Goal: Information Seeking & Learning: Learn about a topic

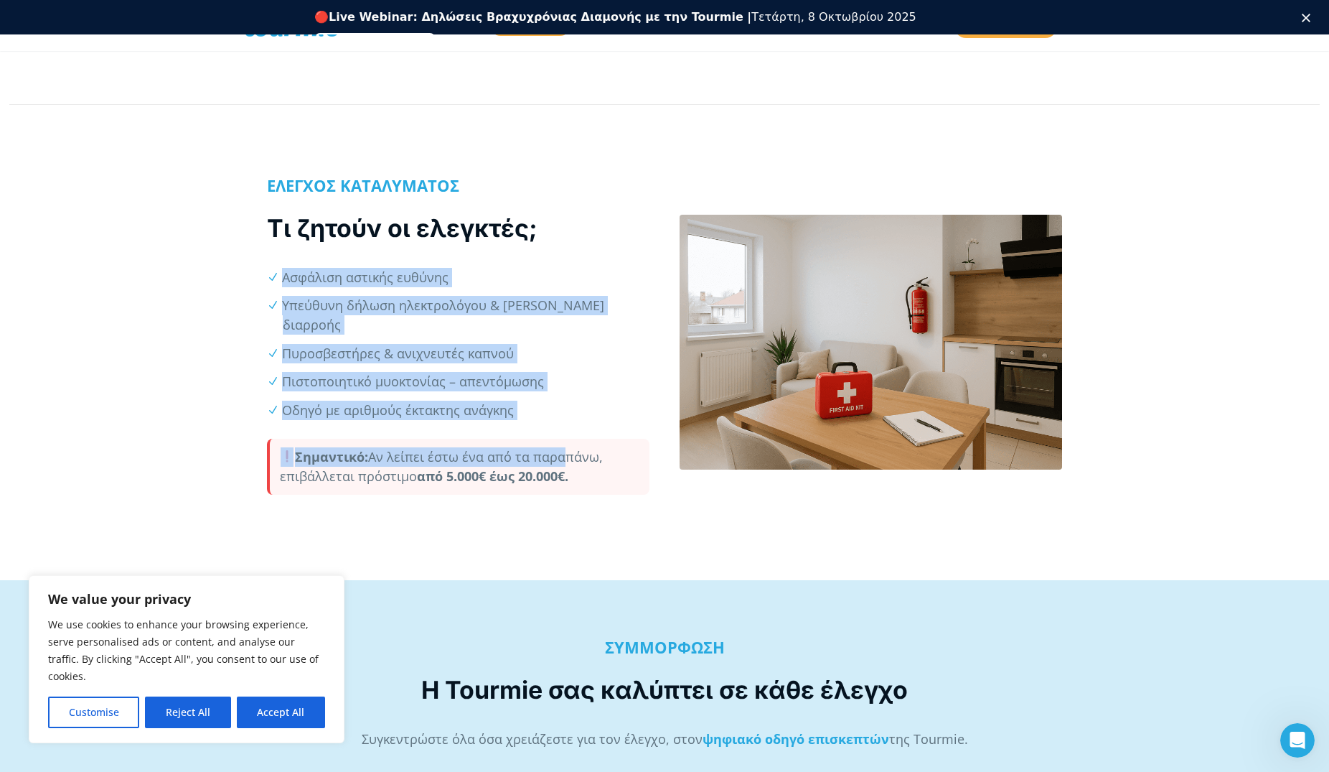
drag, startPoint x: 271, startPoint y: 261, endPoint x: 558, endPoint y: 411, distance: 323.6
click at [556, 412] on div "ΕΛΕΓΧΟΣ ΚΑΤΑΛΥΜΑΤΟΣ Τι ζητούν οι ελεγκτές; Ασφάλιση αστικής ευθύνης Υπεύθυνη δή…" at bounding box center [458, 342] width 383 height 333
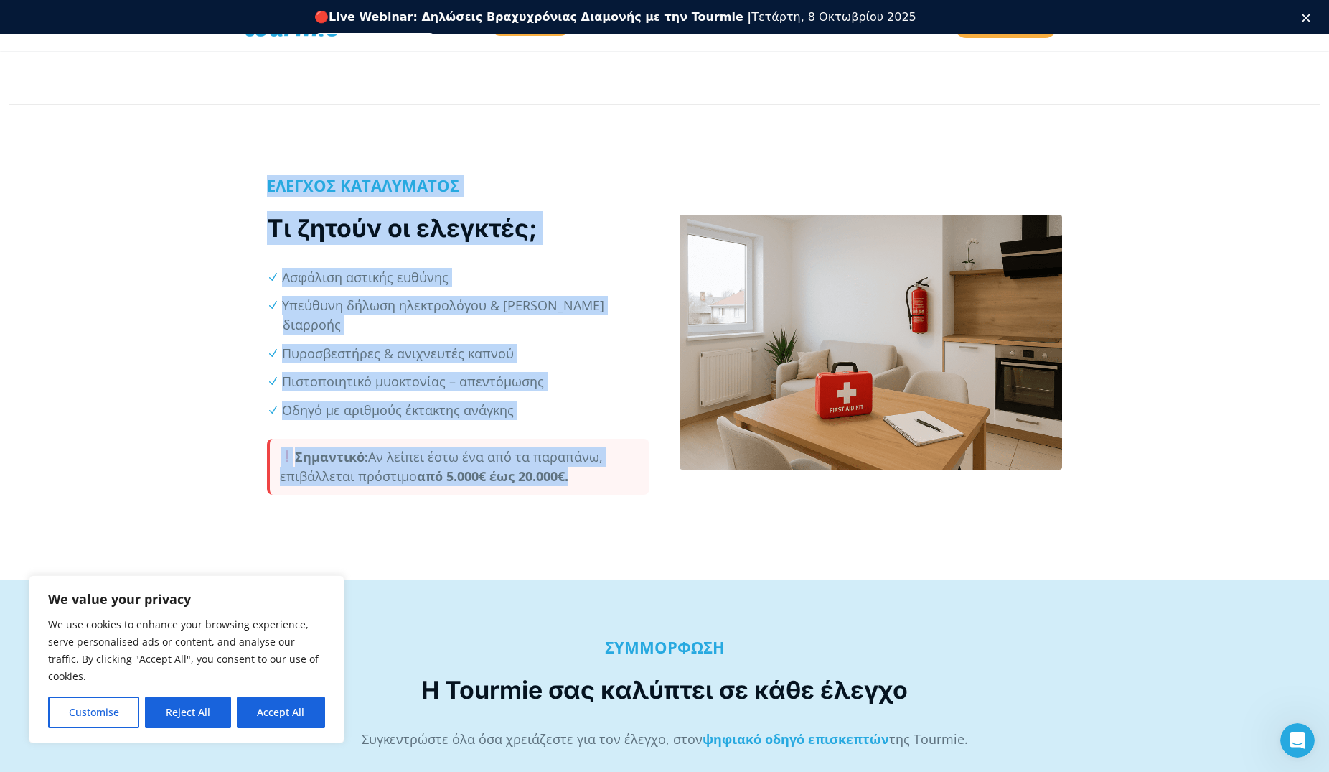
drag, startPoint x: 268, startPoint y: 174, endPoint x: 624, endPoint y: 476, distance: 466.0
click at [626, 482] on div "ΕΛΕΓΧΟΣ ΚΑΤΑΛΥΜΑΤΟΣ Τι ζητούν οι ελεγκτές; Ασφάλιση αστικής ευθύνης Υπεύθυνη δή…" at bounding box center [664, 349] width 1329 height 462
copy div "ΕΛΕΓΧΟΣ ΚΑΤΑΛΥΜΑΤΟΣ Τι ζητούν οι ελεγκτές; Ασφάλιση αστικής ευθύνης Υπεύθυνη δή…"
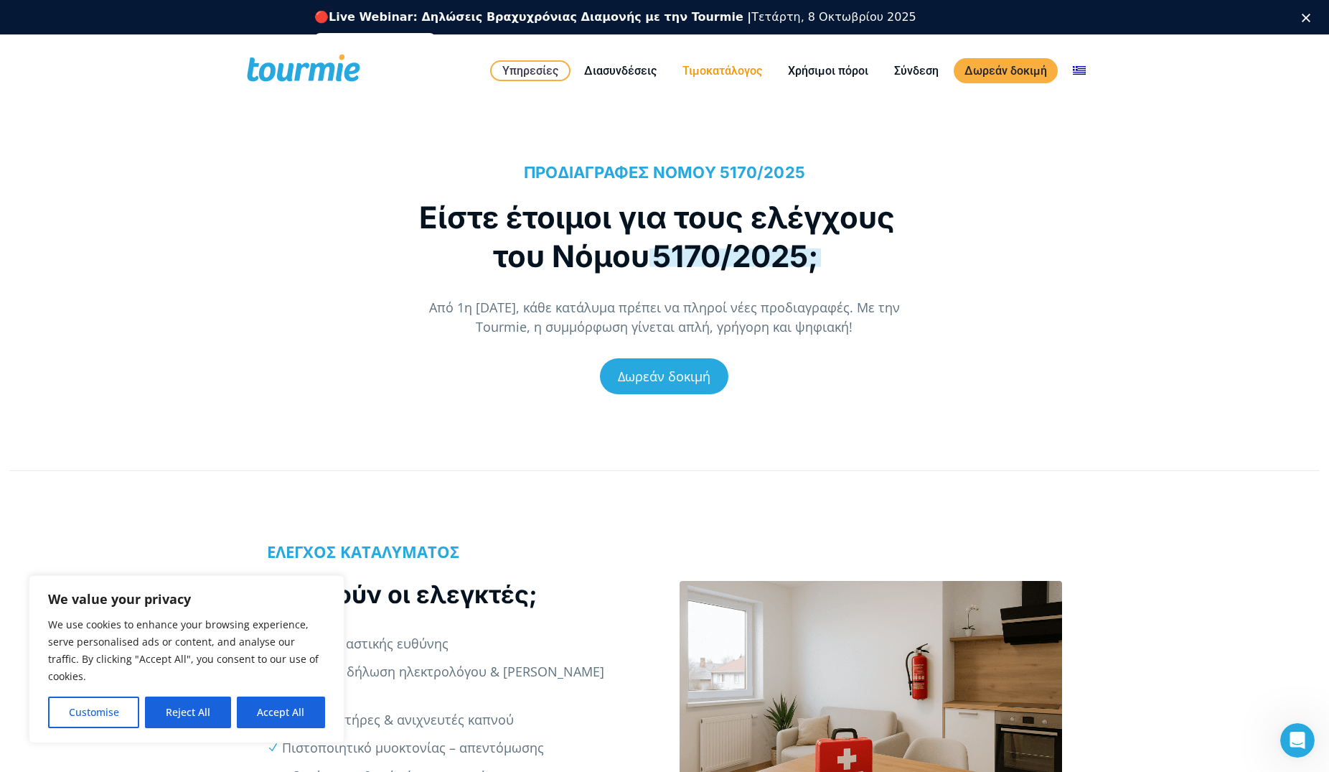
click at [736, 66] on link "Τιμοκατάλογος" at bounding box center [722, 71] width 101 height 18
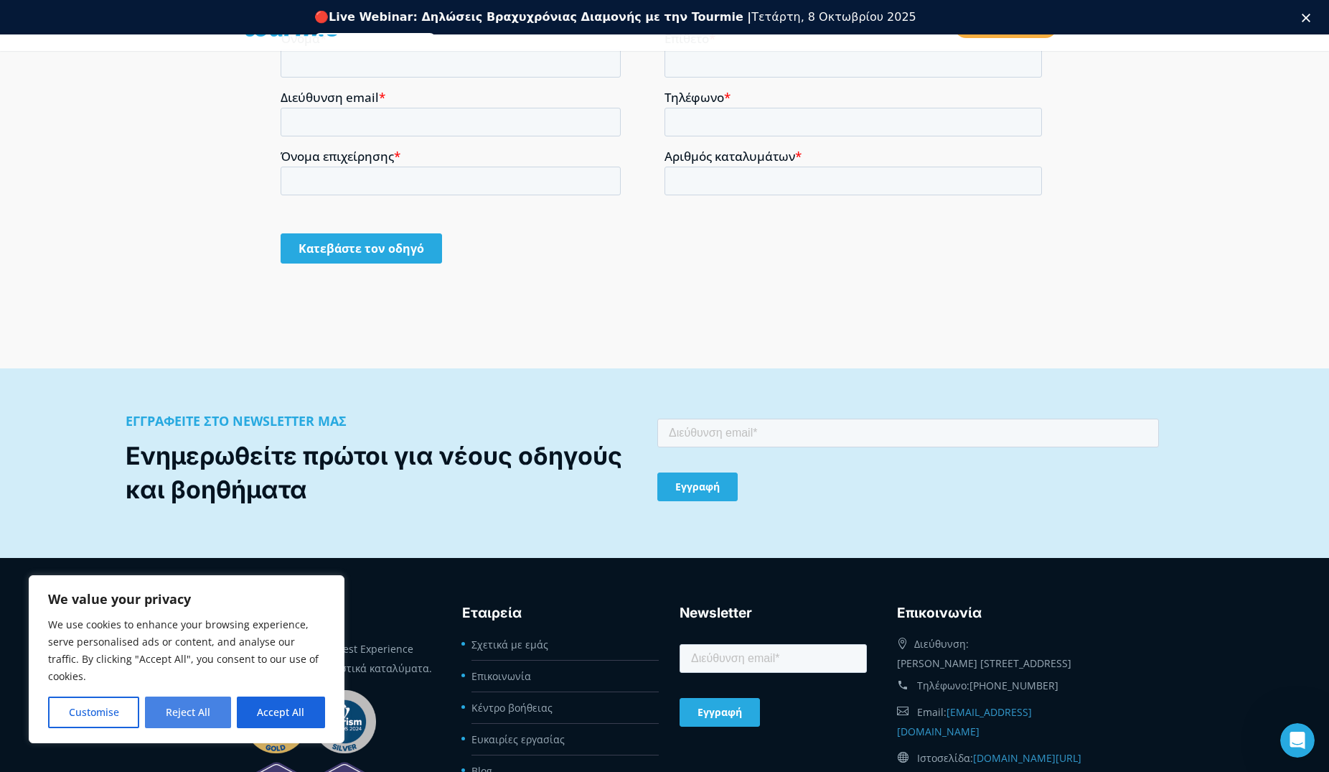
click at [205, 712] on button "Reject All" at bounding box center [187, 712] width 85 height 32
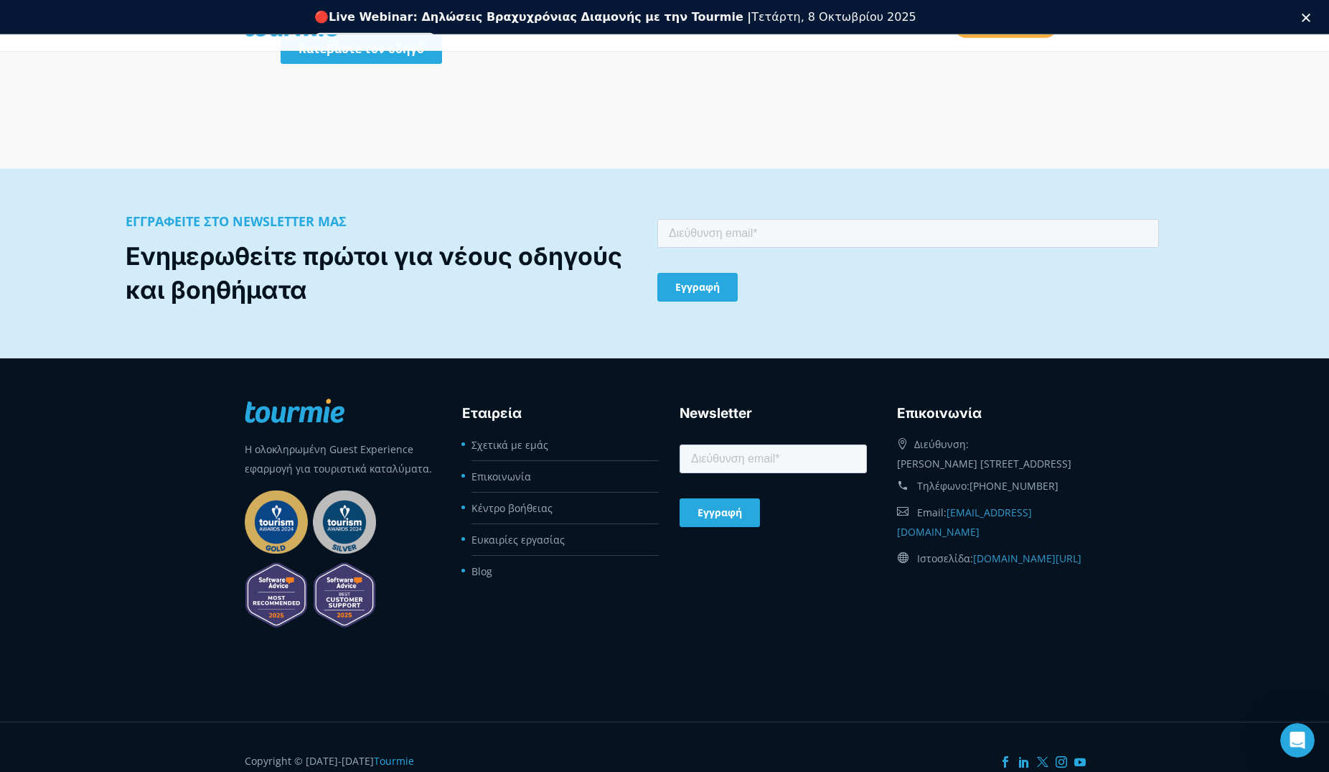
scroll to position [1663, 0]
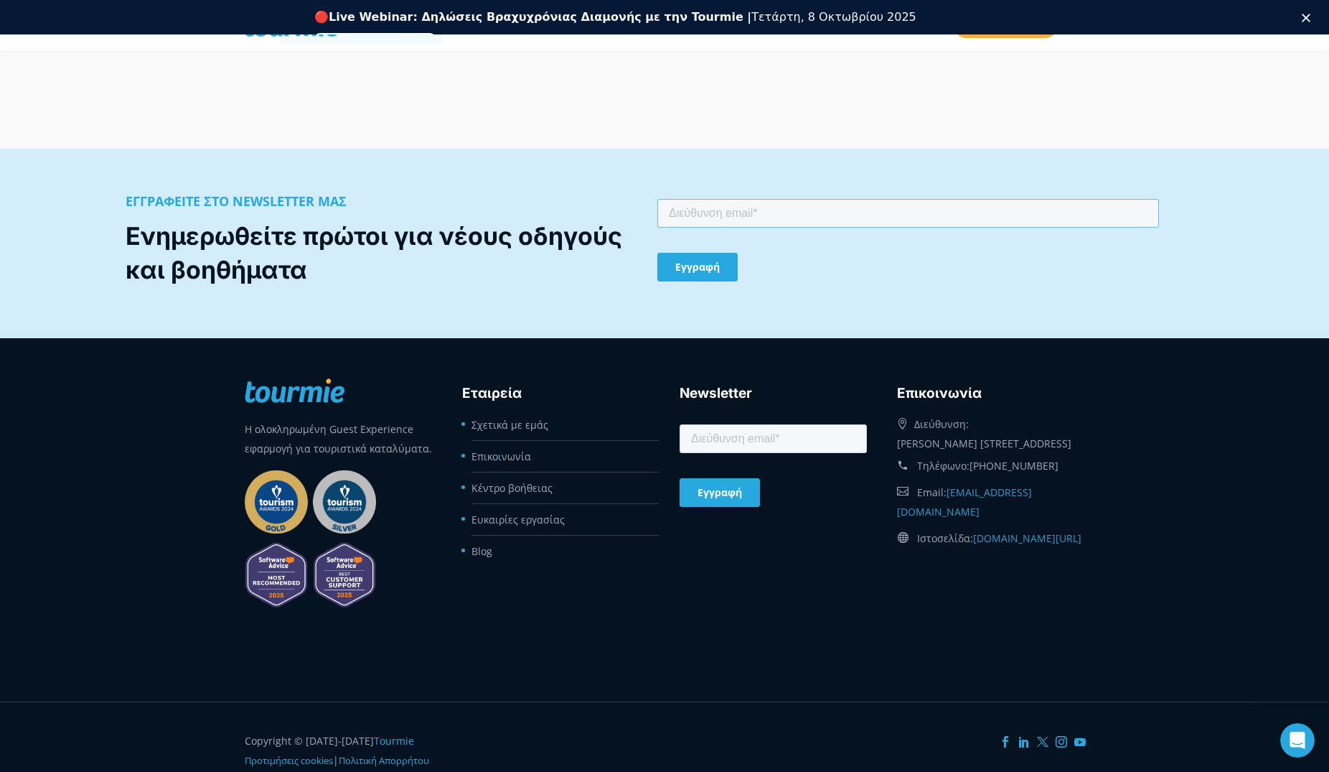
click at [735, 212] on input "email" at bounding box center [909, 213] width 502 height 29
type input "p.vivina@gmail.com"
click at [715, 273] on input "Εγγραφή" at bounding box center [698, 267] width 80 height 29
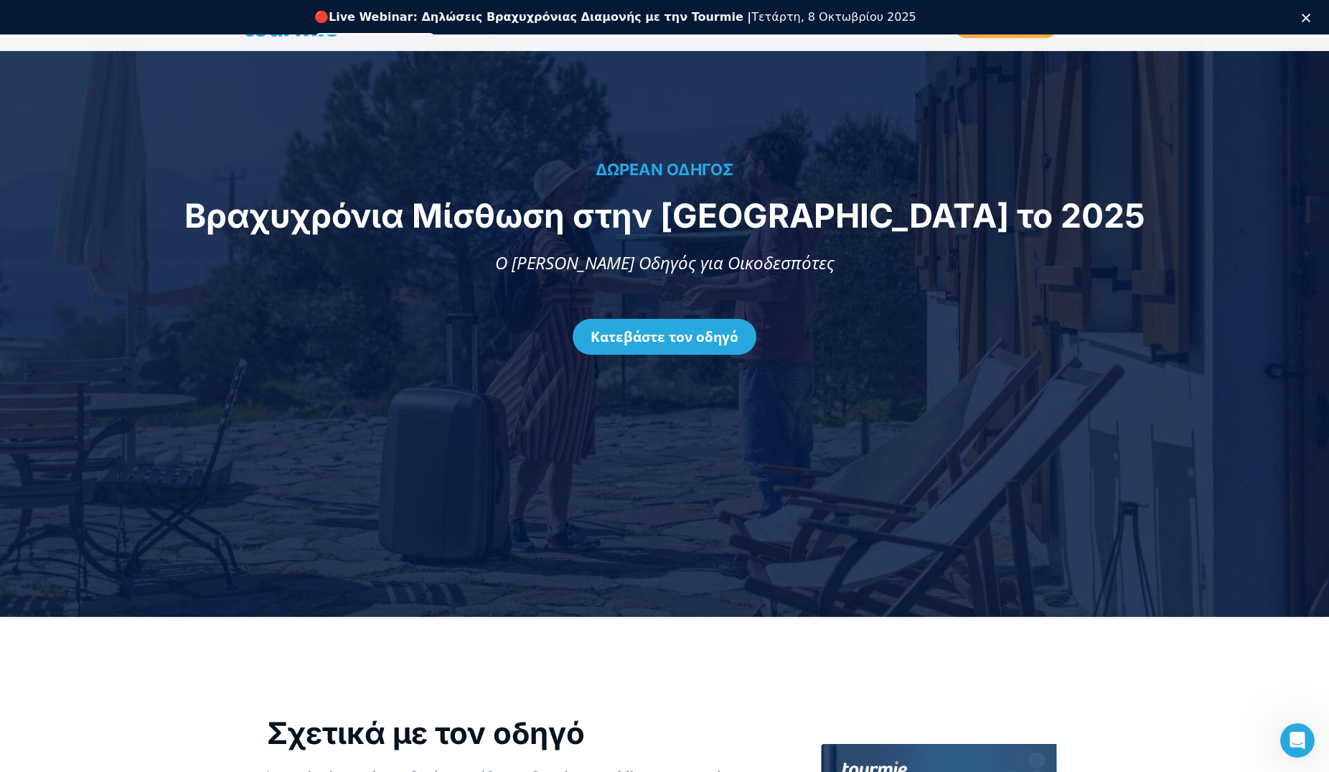
scroll to position [0, 0]
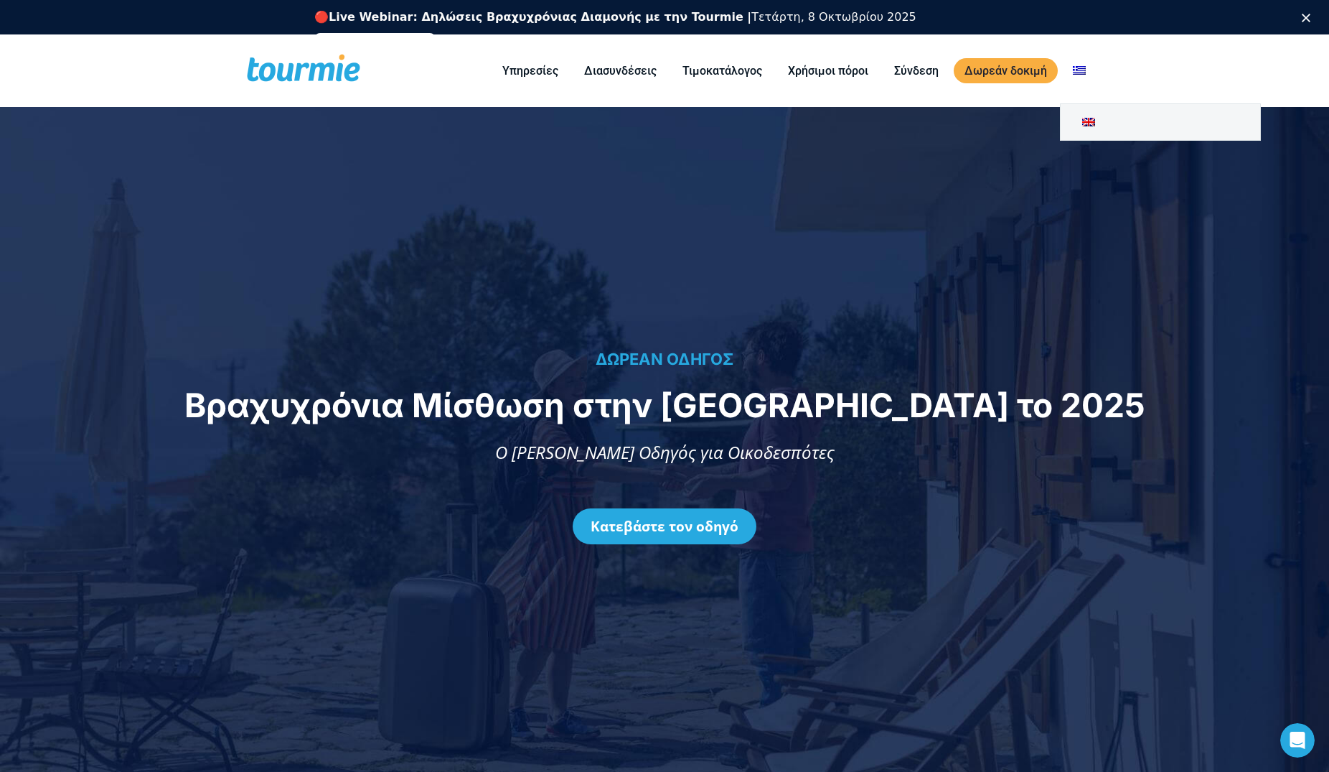
click at [1080, 69] on link "Αλλαγή σε" at bounding box center [1079, 71] width 34 height 18
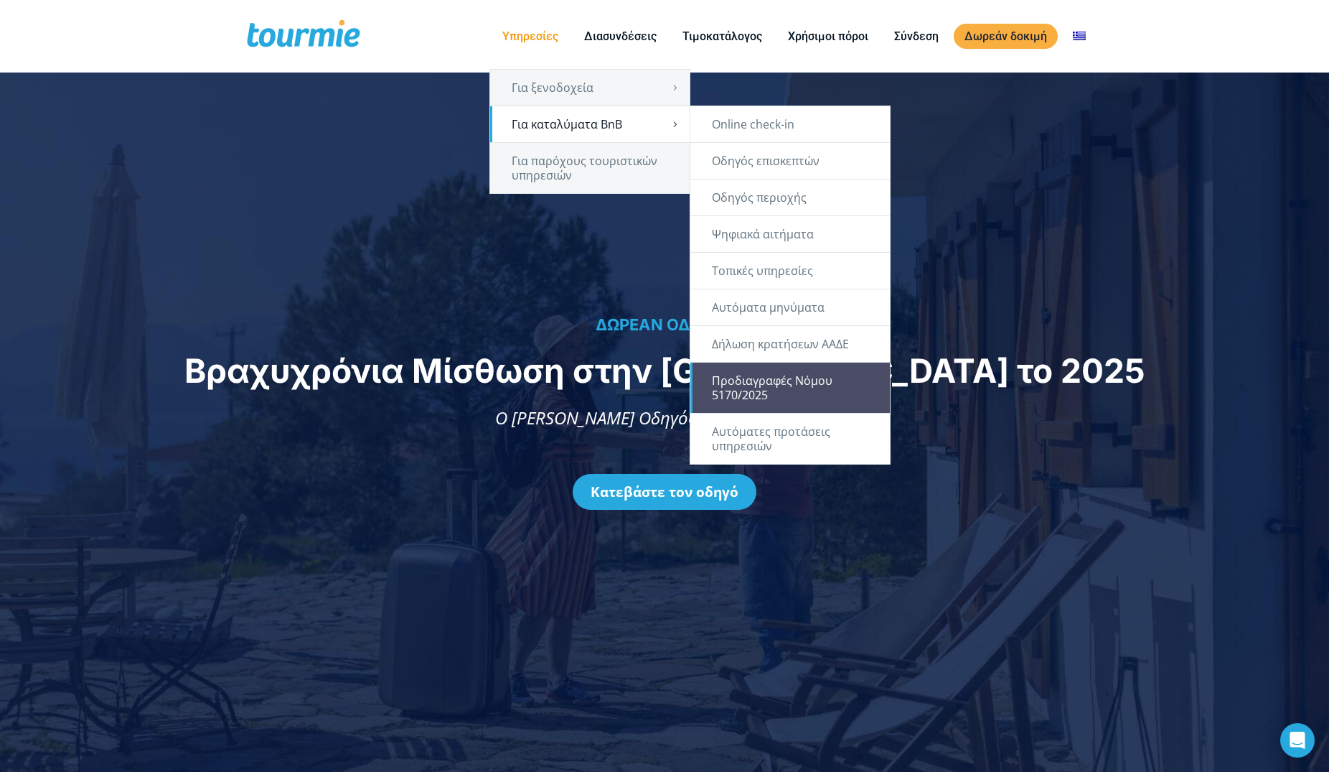
click at [791, 385] on link "Προδιαγραφές Νόμου 5170/2025" at bounding box center [791, 388] width 200 height 50
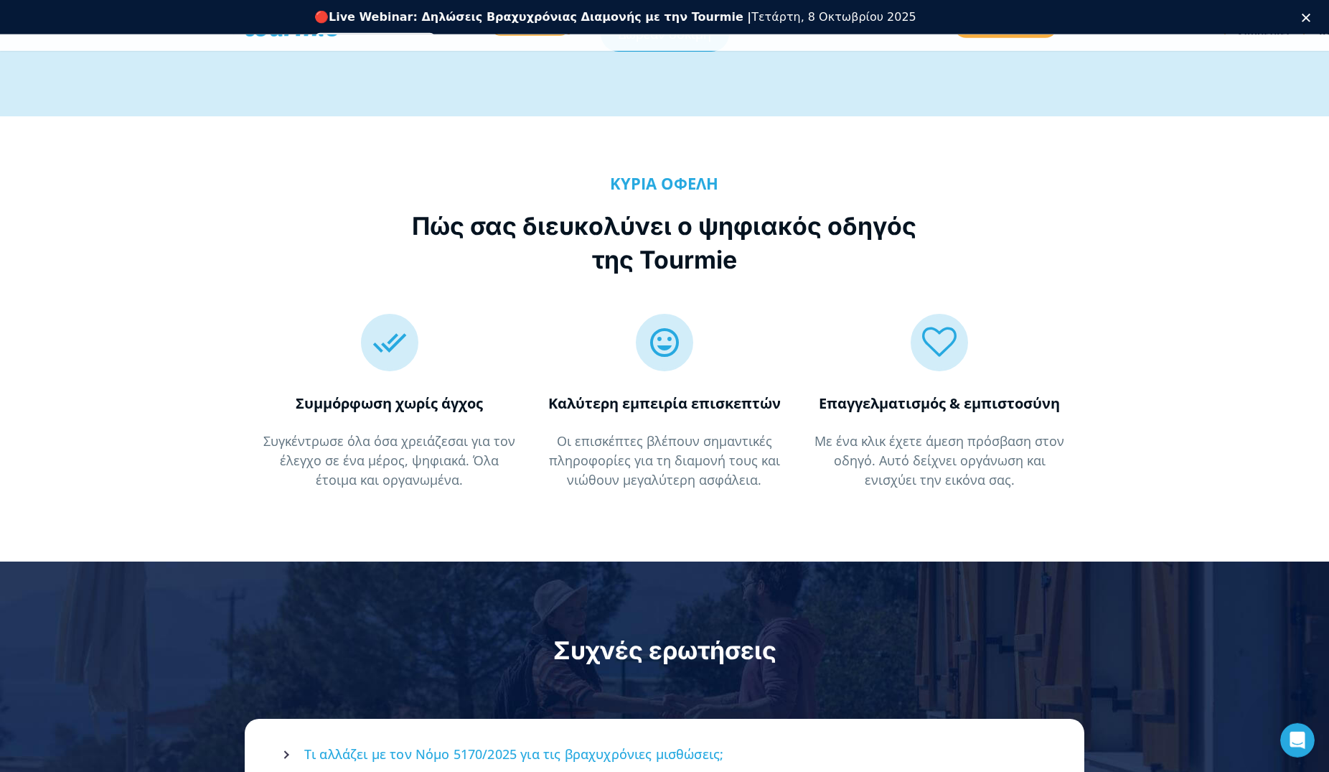
scroll to position [1391, 0]
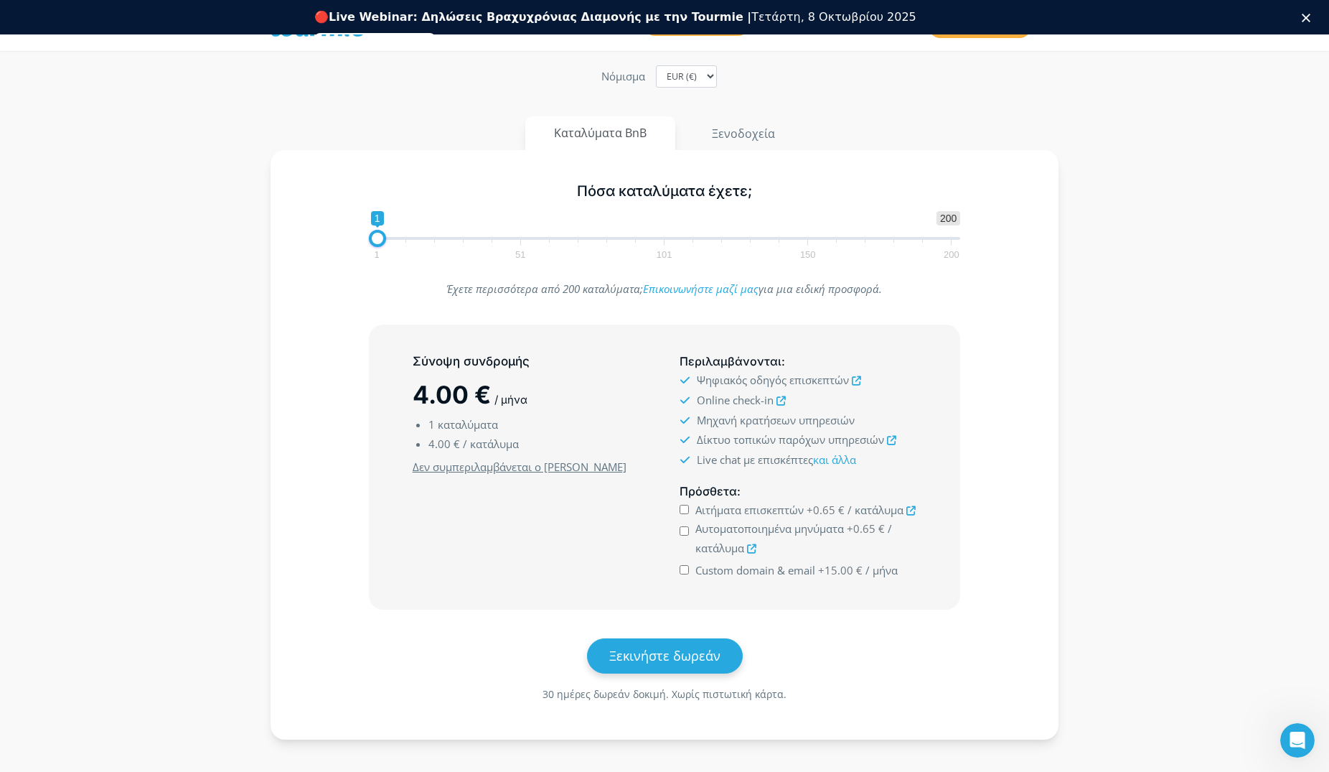
scroll to position [220, 0]
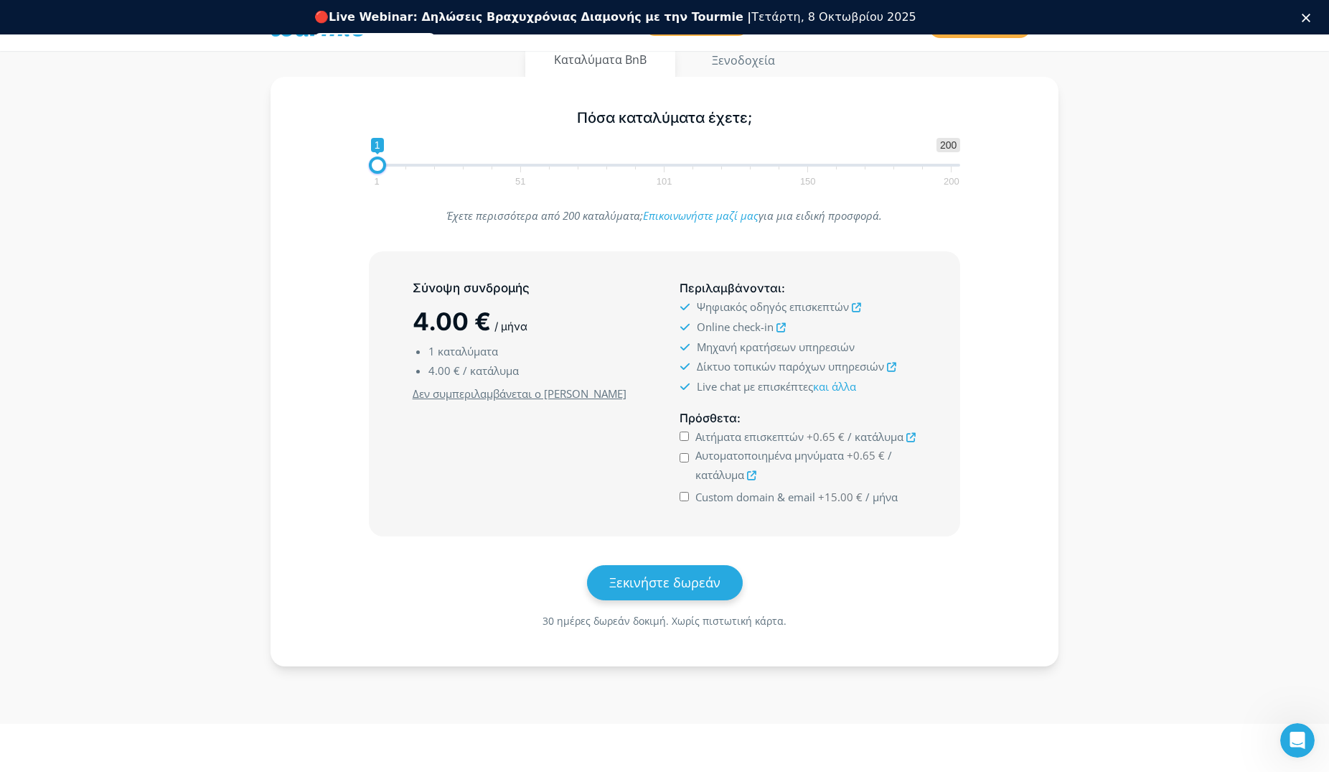
click at [779, 326] on icon at bounding box center [781, 327] width 9 height 9
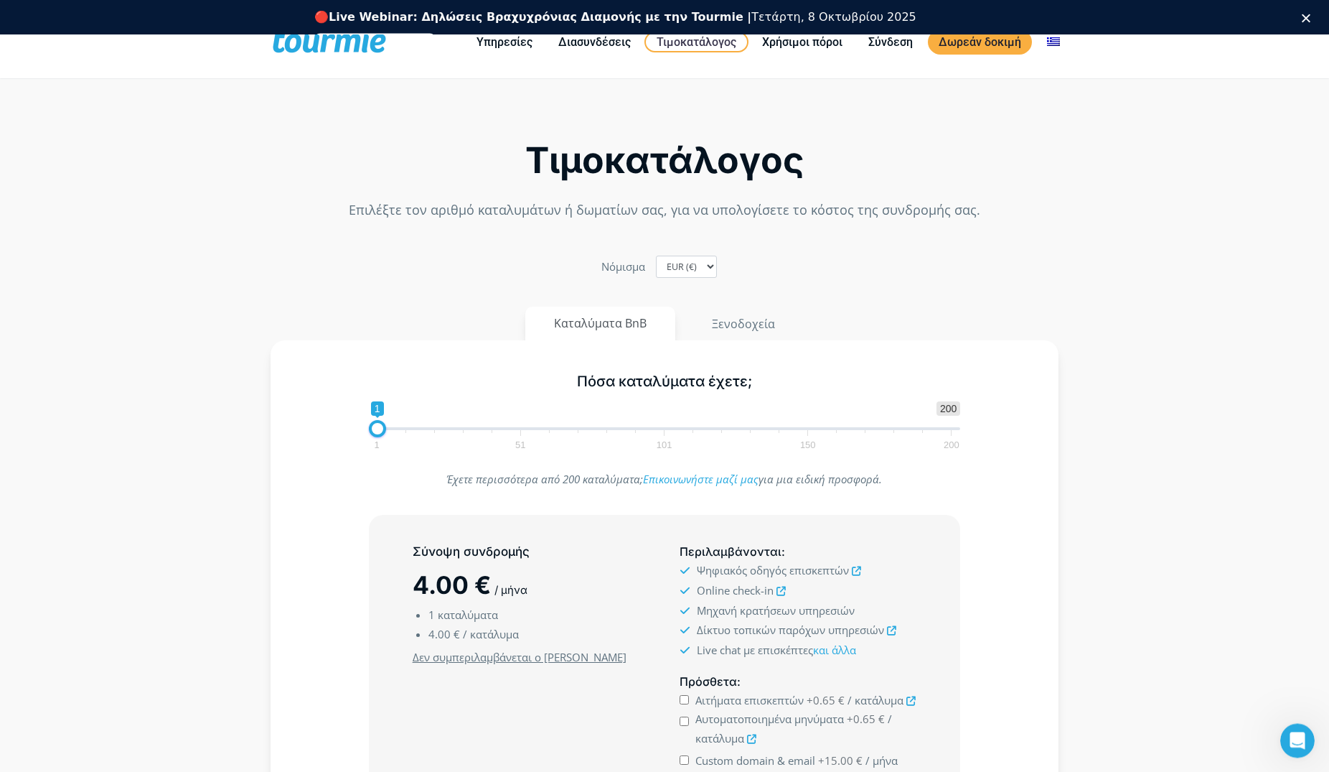
scroll to position [0, 0]
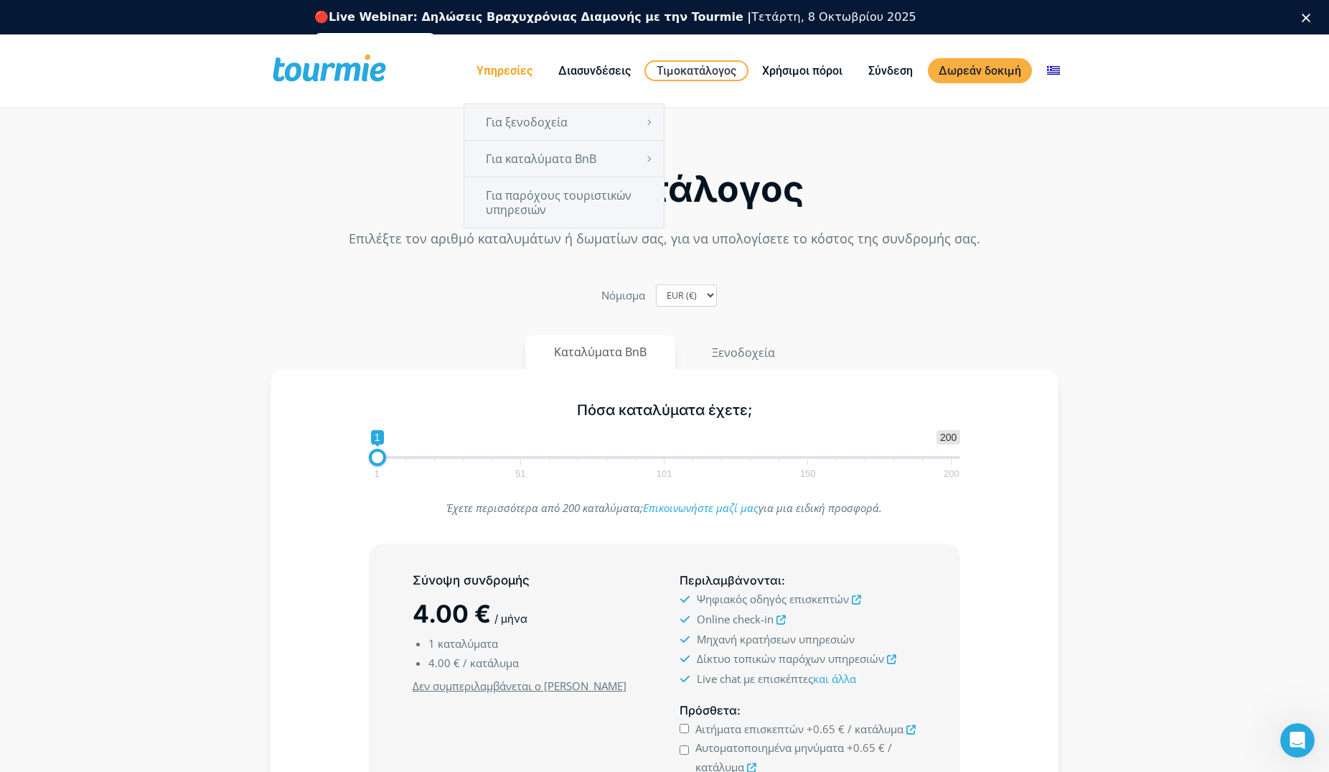
click at [517, 68] on link "Υπηρεσίες" at bounding box center [505, 71] width 78 height 18
click at [547, 195] on link "Για παρόχους τουριστικών υπηρεσιών" at bounding box center [564, 202] width 200 height 50
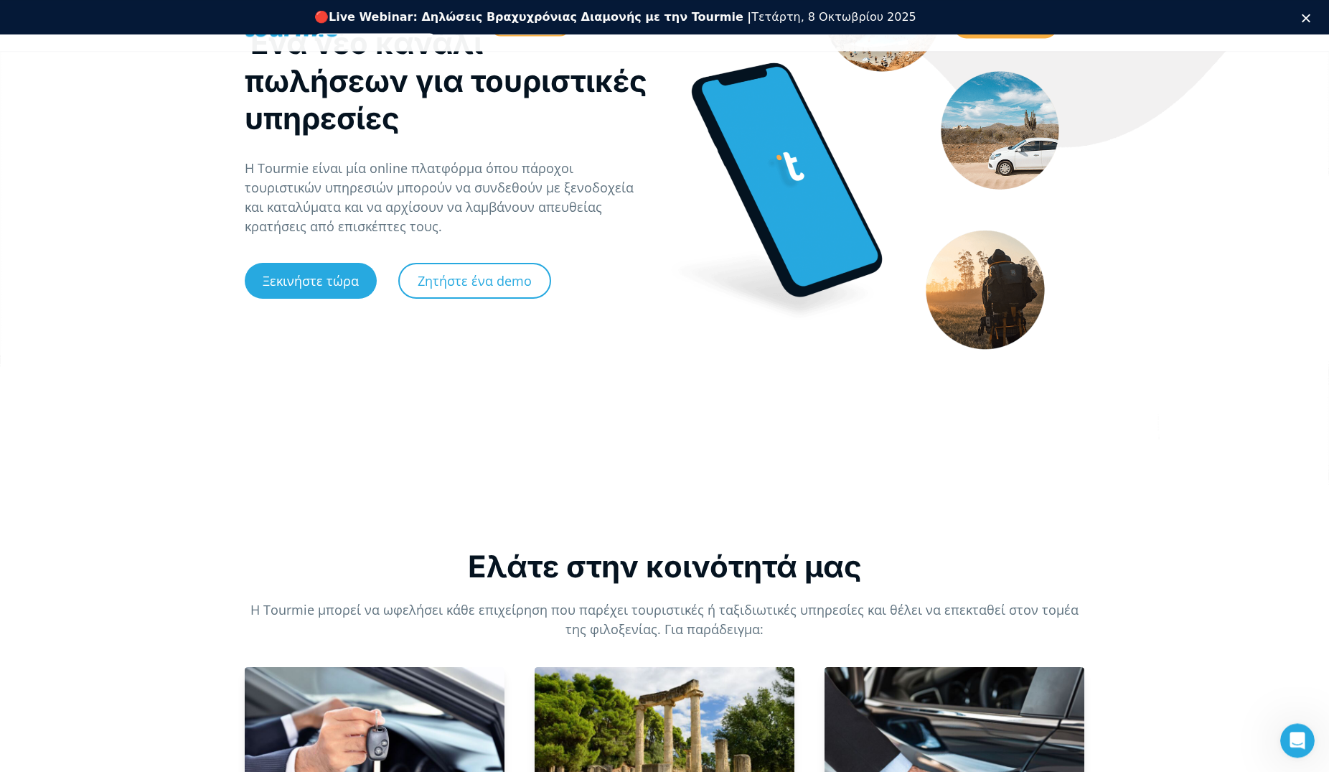
scroll to position [293, 0]
